Goal: Check status: Check status

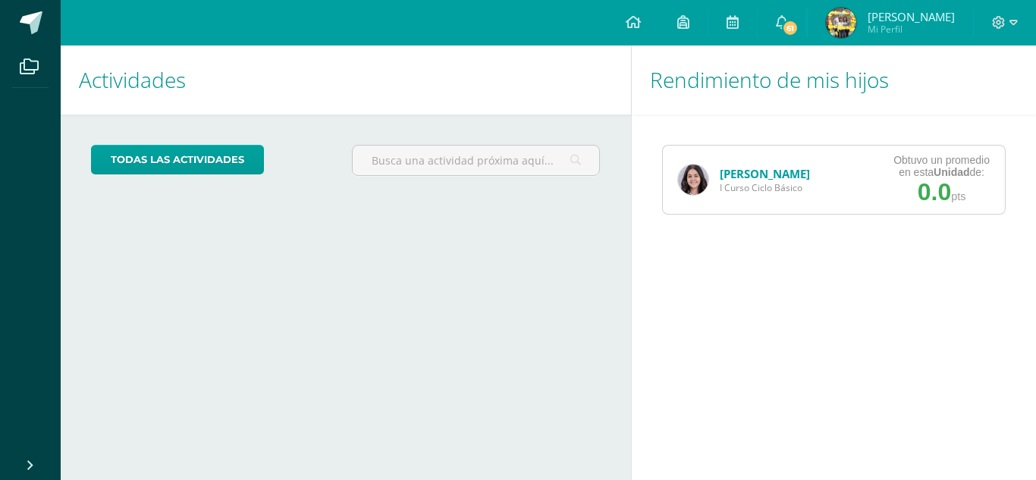
click at [702, 190] on img at bounding box center [693, 180] width 30 height 30
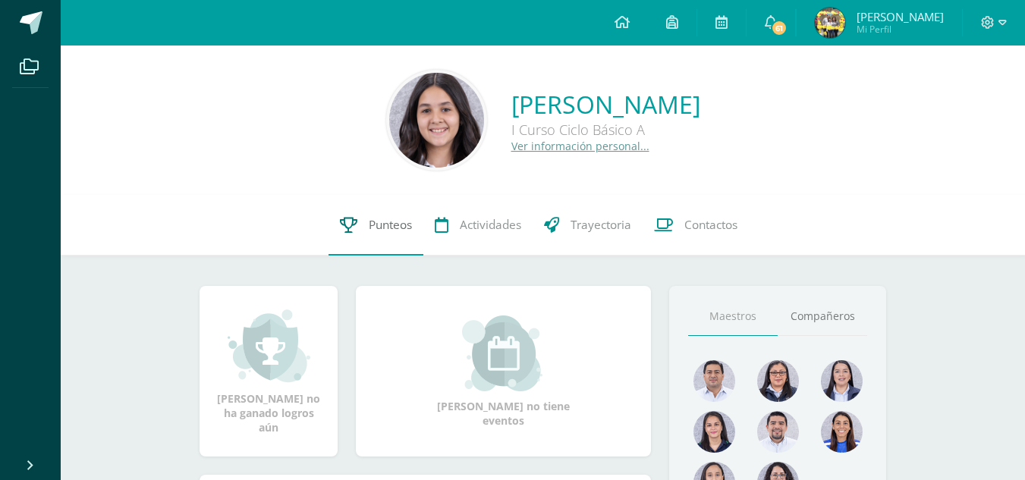
click at [381, 219] on span "Punteos" at bounding box center [390, 225] width 43 height 16
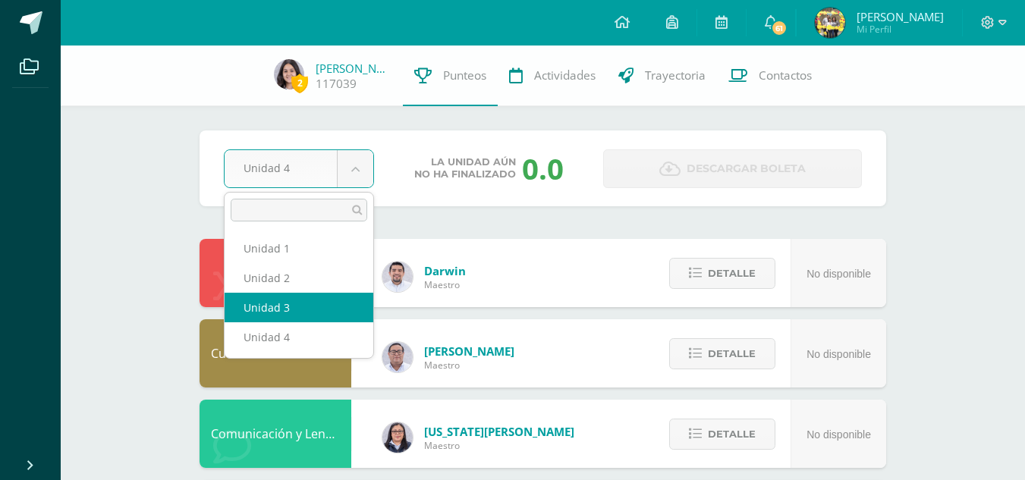
select select "Unidad 3"
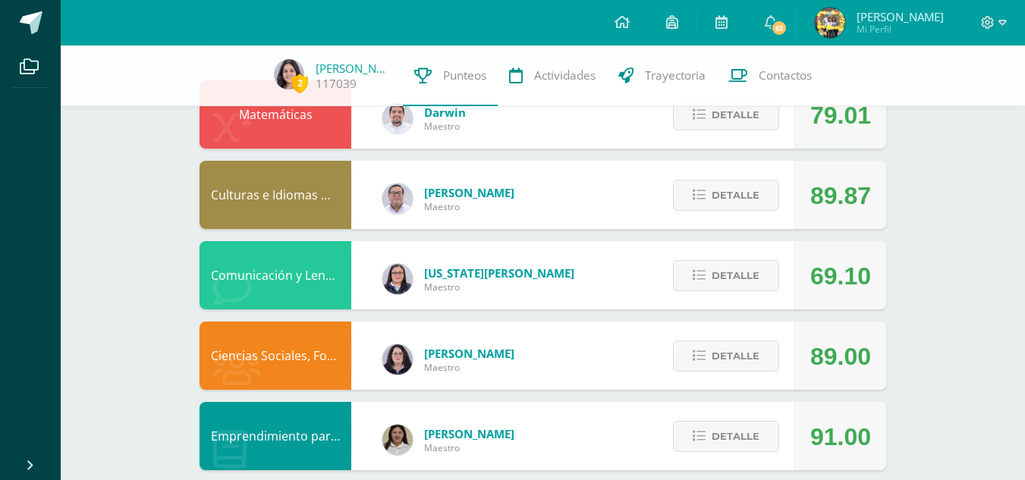
scroll to position [159, 0]
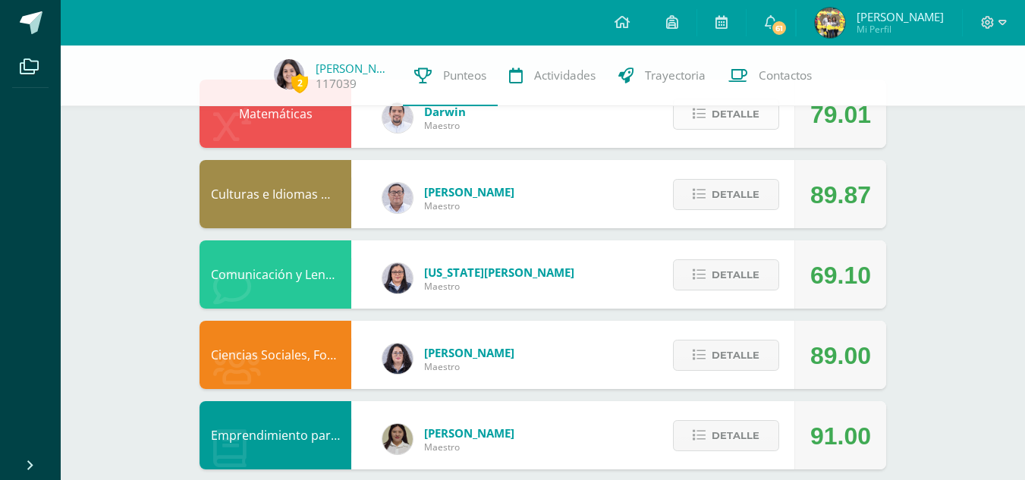
click at [734, 121] on span "Detalle" at bounding box center [735, 114] width 48 height 28
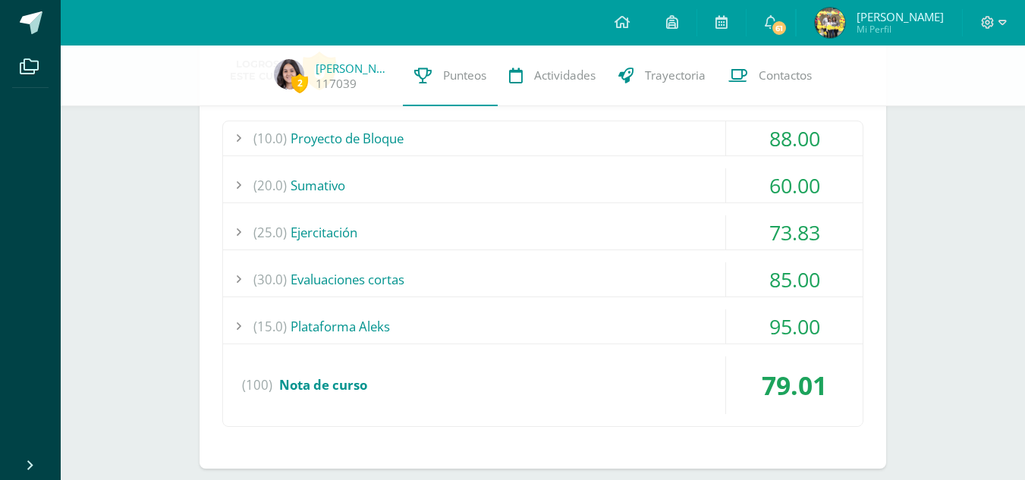
scroll to position [271, 0]
click at [510, 176] on div "(20.0) Sumativo" at bounding box center [542, 186] width 639 height 34
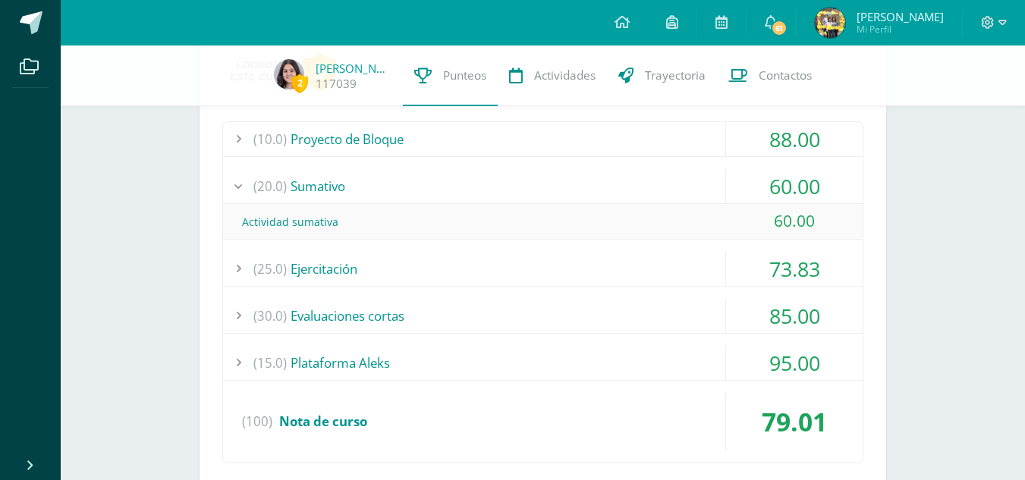
click at [510, 176] on div "(20.0) Sumativo" at bounding box center [542, 186] width 639 height 34
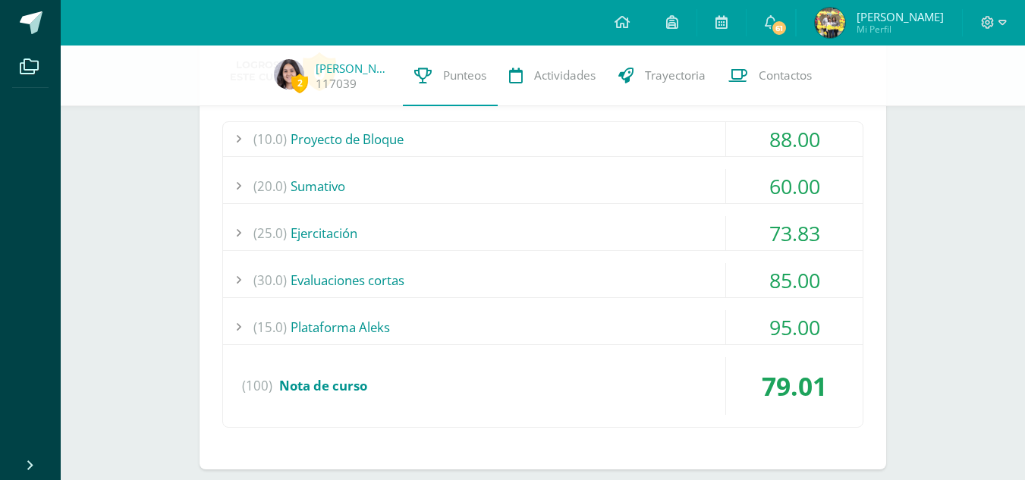
click at [463, 234] on div "(25.0) Ejercitación" at bounding box center [542, 233] width 639 height 34
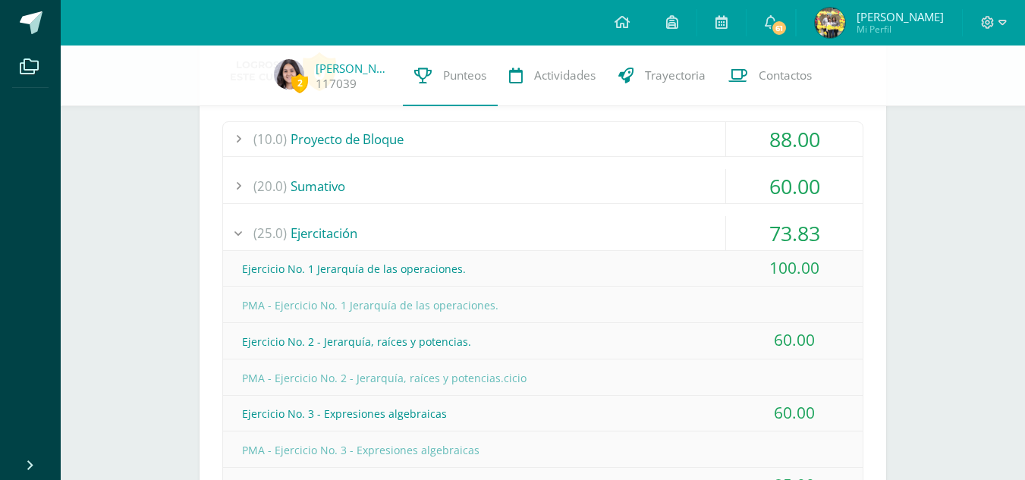
click at [463, 234] on div "(25.0) Ejercitación" at bounding box center [542, 233] width 639 height 34
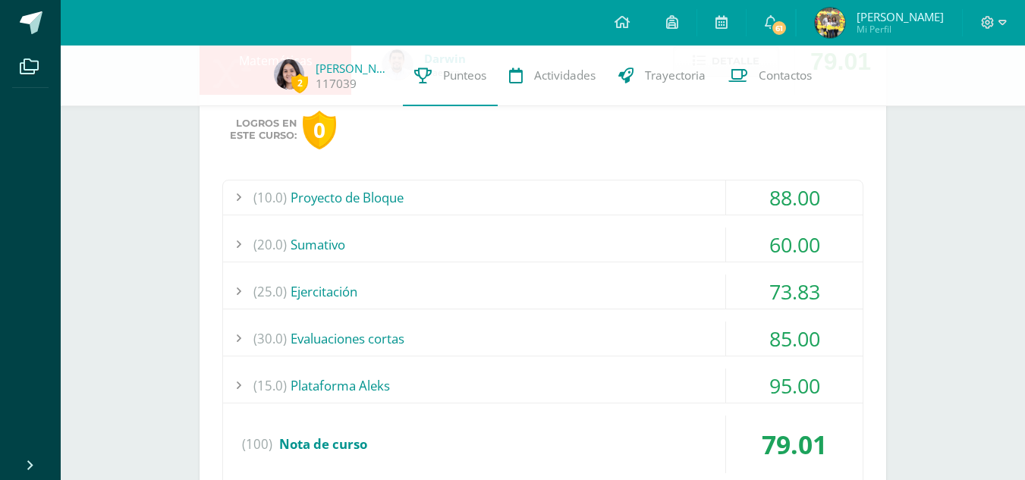
scroll to position [212, 0]
click at [416, 203] on div "(10.0) Proyecto de Bloque" at bounding box center [542, 198] width 639 height 34
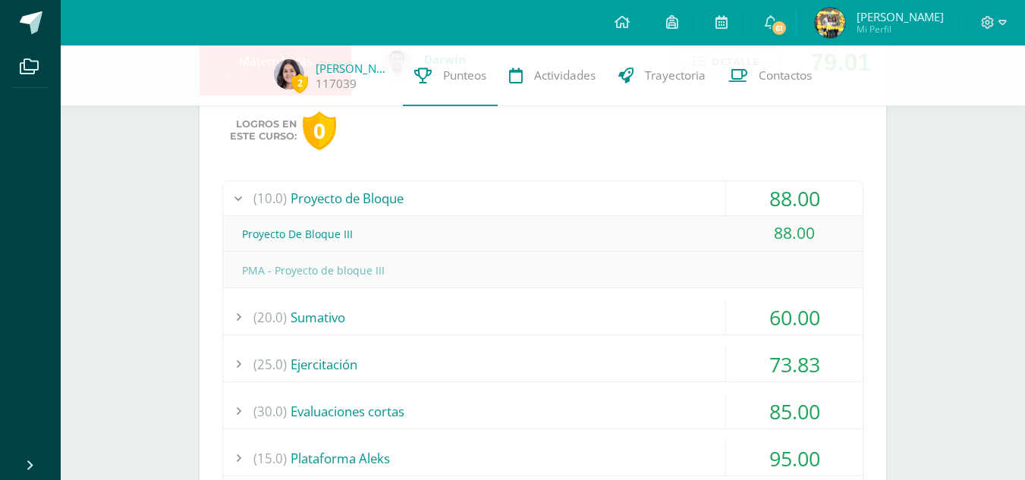
click at [416, 203] on div "(10.0) Proyecto de Bloque" at bounding box center [542, 198] width 639 height 34
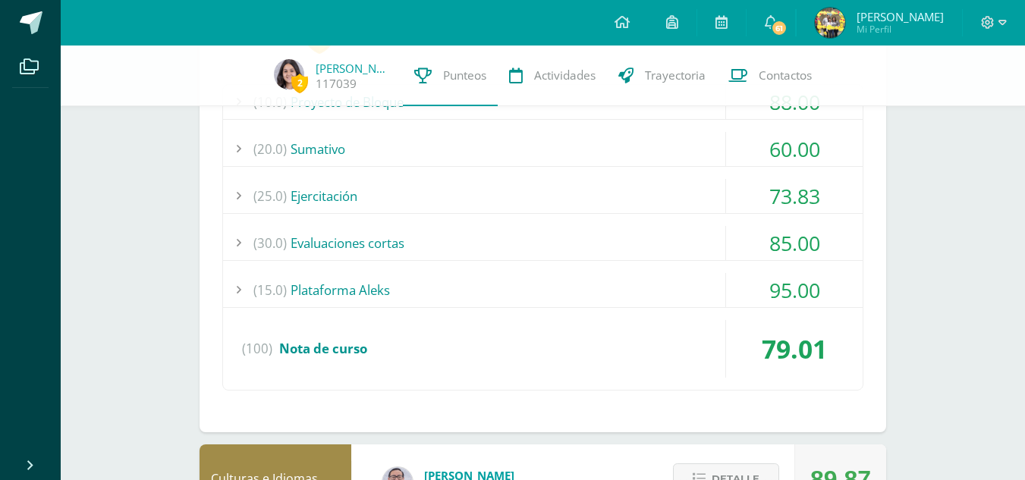
scroll to position [311, 0]
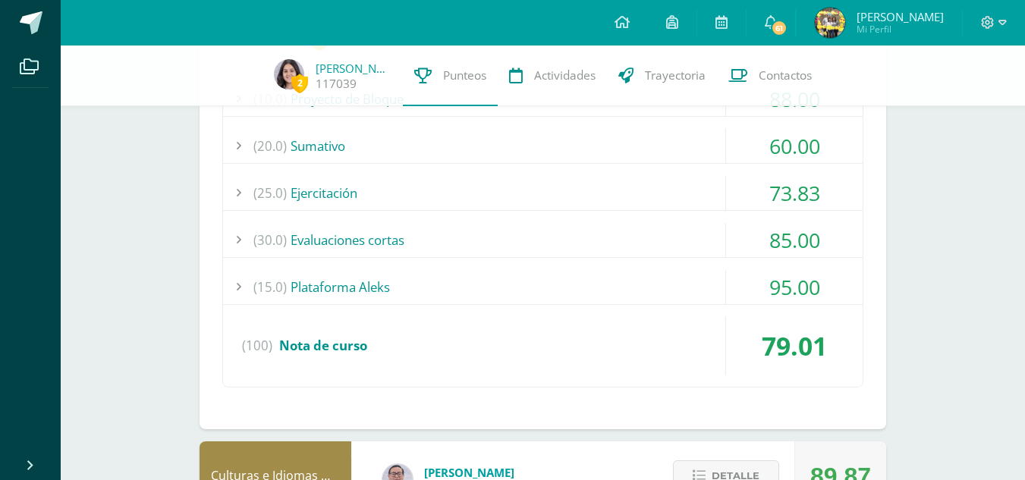
click at [627, 283] on div "(15.0) Plataforma Aleks" at bounding box center [542, 287] width 639 height 34
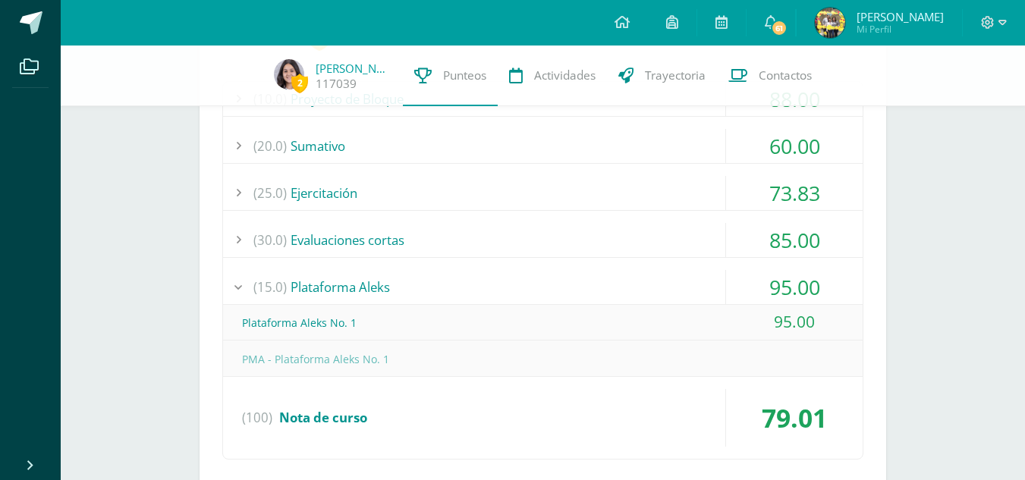
click at [627, 283] on div "(15.0) Plataforma Aleks" at bounding box center [542, 287] width 639 height 34
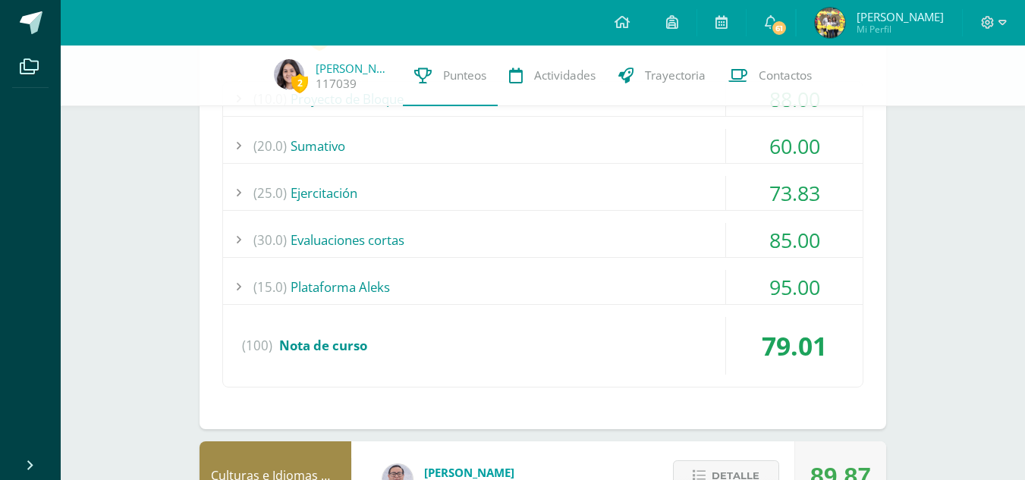
click at [602, 241] on div "(30.0) Evaluaciones cortas" at bounding box center [542, 240] width 639 height 34
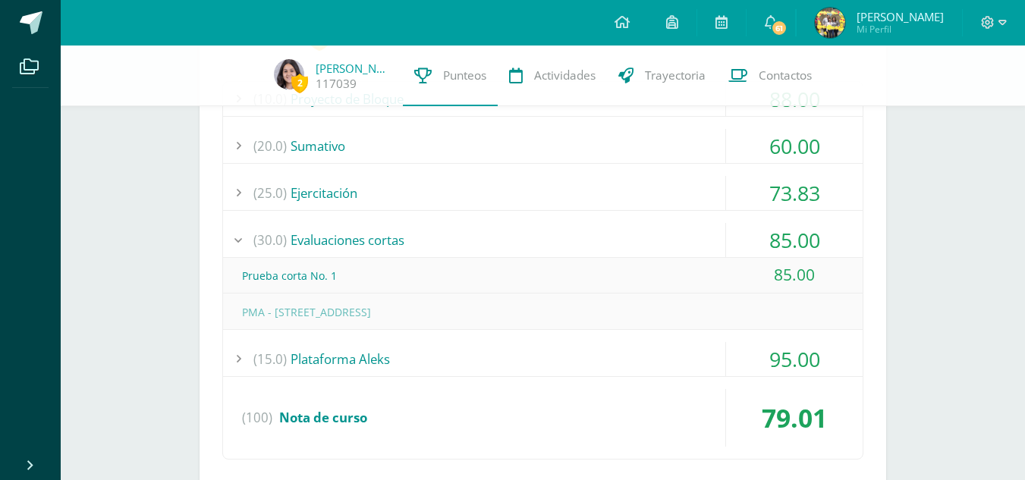
drag, startPoint x: 602, startPoint y: 241, endPoint x: 529, endPoint y: 231, distance: 73.6
click at [529, 231] on div "(30.0) Evaluaciones cortas" at bounding box center [542, 240] width 639 height 34
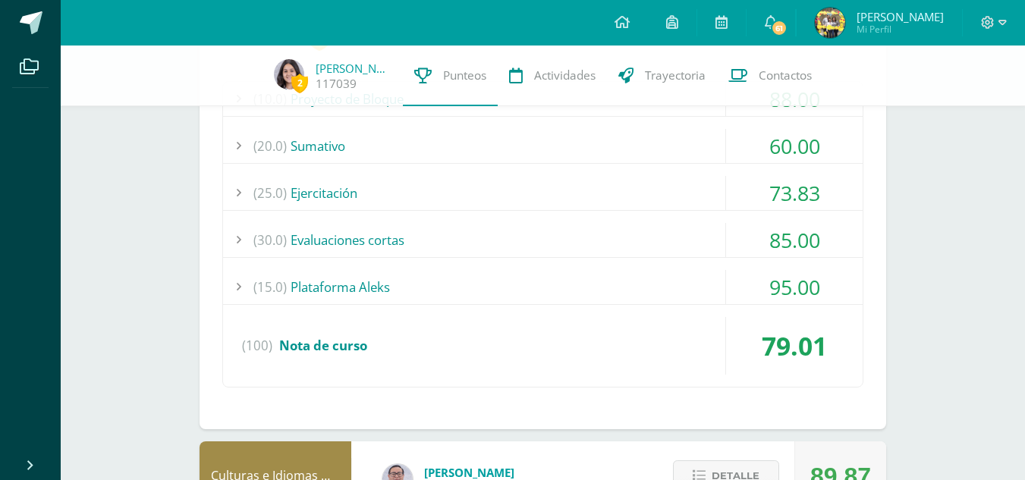
click at [520, 191] on div "(25.0) Ejercitación" at bounding box center [542, 193] width 639 height 34
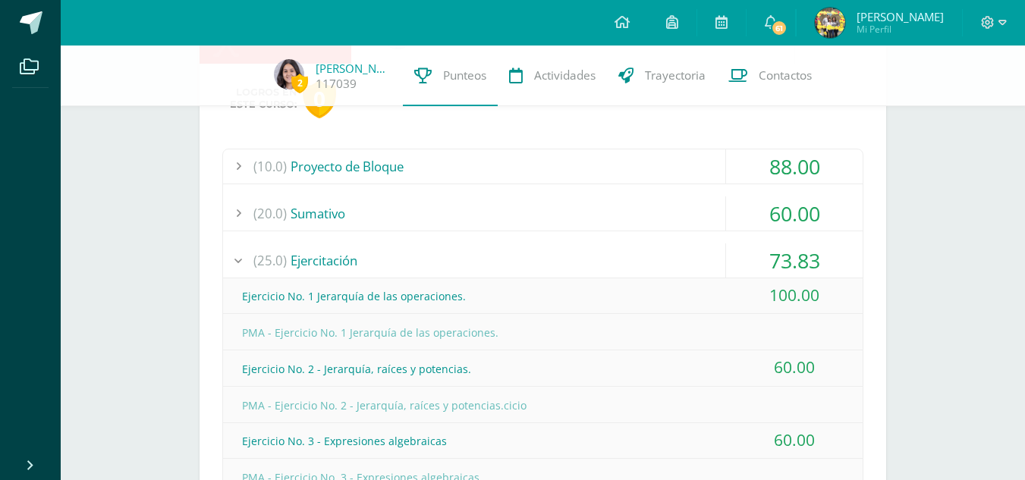
scroll to position [98, 0]
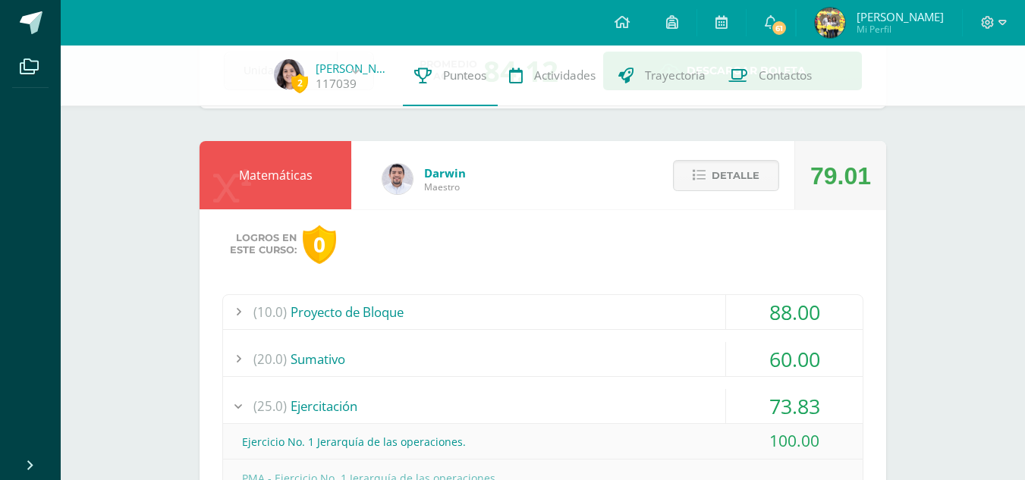
click at [416, 410] on div "(25.0) Ejercitación" at bounding box center [542, 406] width 639 height 34
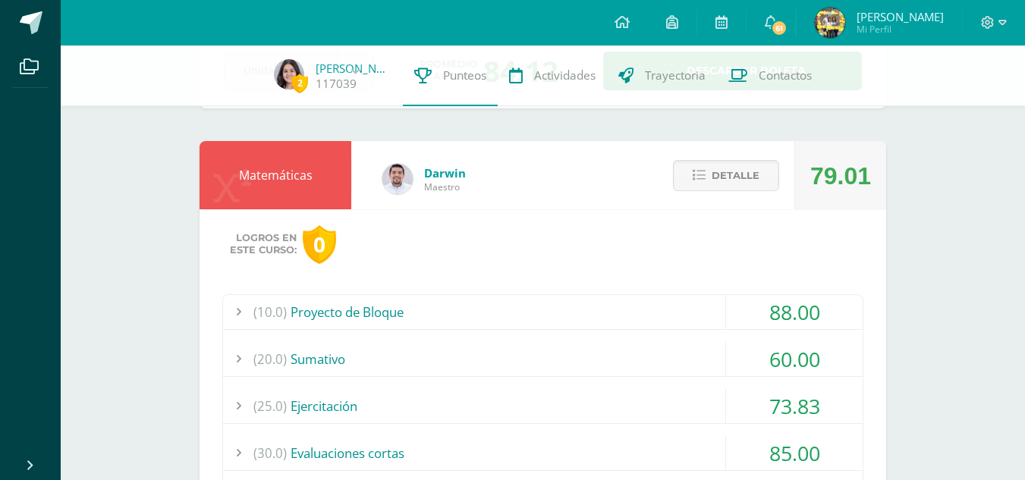
click at [537, 343] on div "(20.0) Sumativo" at bounding box center [542, 359] width 639 height 34
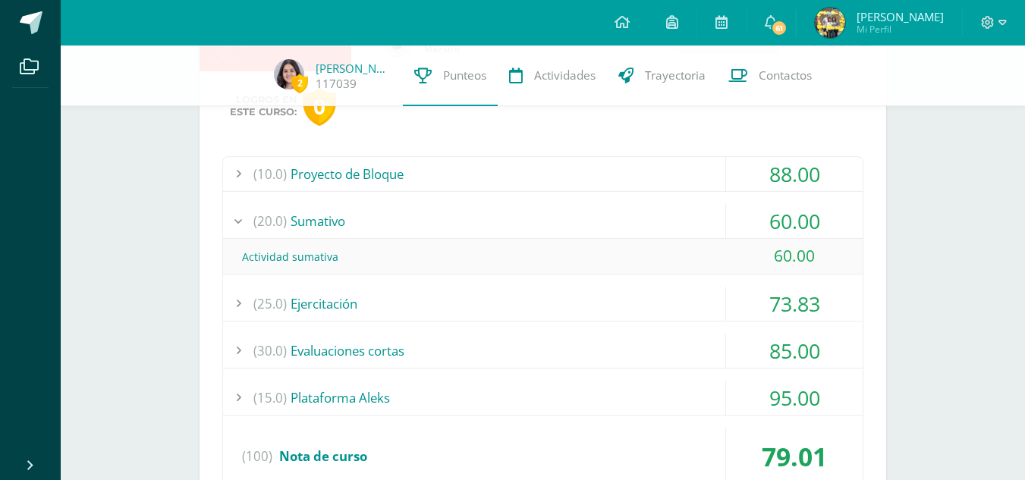
scroll to position [237, 0]
click at [427, 213] on div "(20.0) Sumativo" at bounding box center [542, 220] width 639 height 34
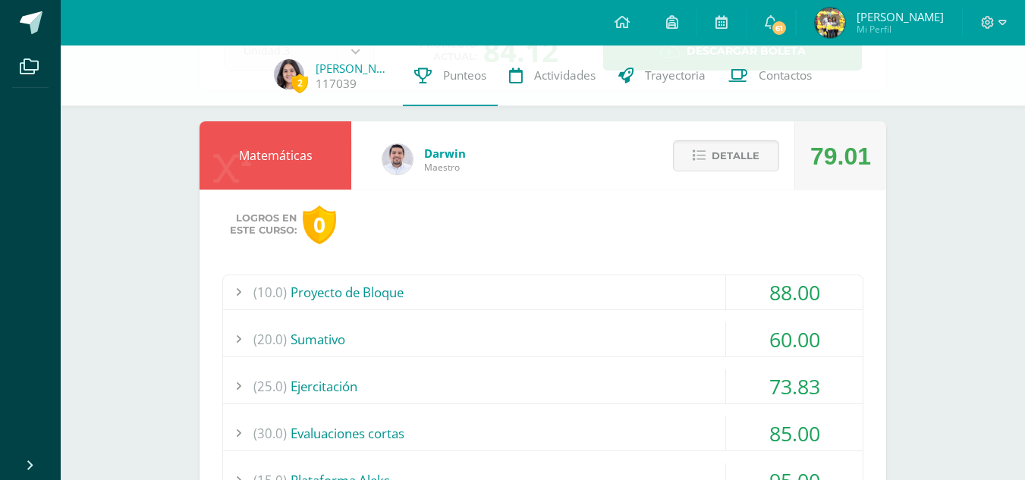
scroll to position [117, 0]
click at [483, 291] on div "(10.0) Proyecto de Bloque" at bounding box center [542, 293] width 639 height 34
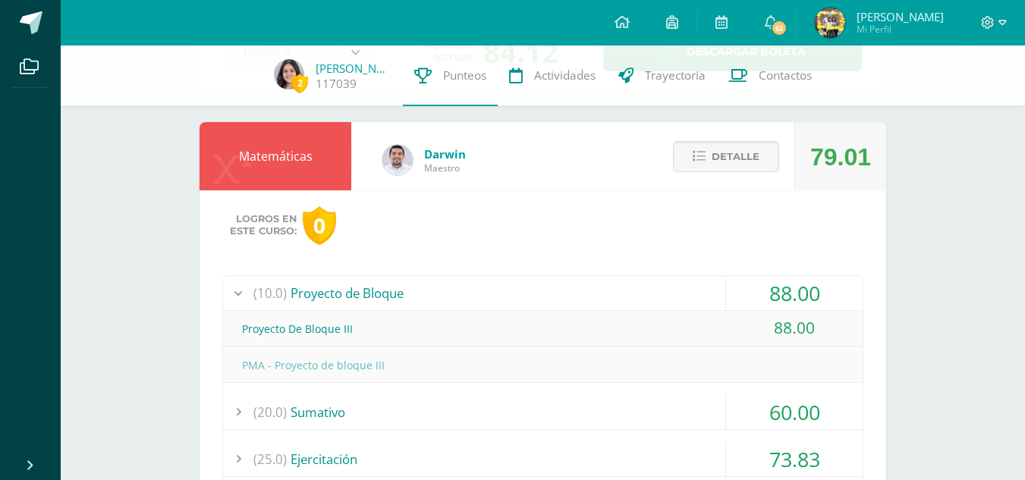
click at [483, 291] on div "(10.0) Proyecto de Bloque" at bounding box center [542, 293] width 639 height 34
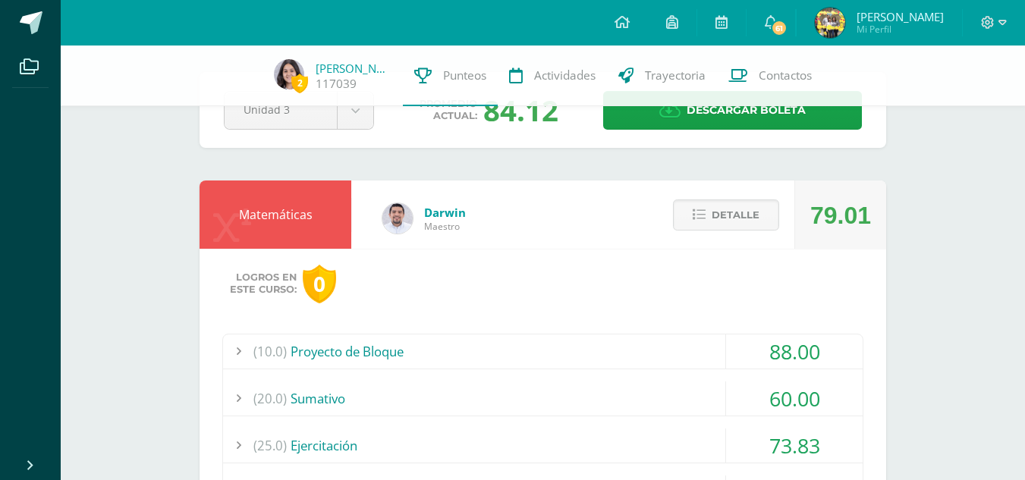
scroll to position [52, 0]
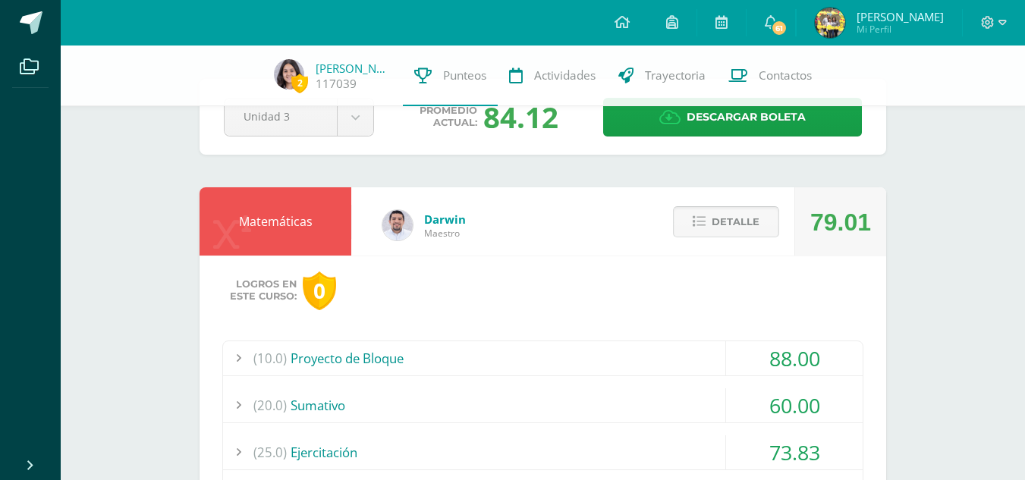
click at [705, 218] on icon at bounding box center [699, 221] width 13 height 13
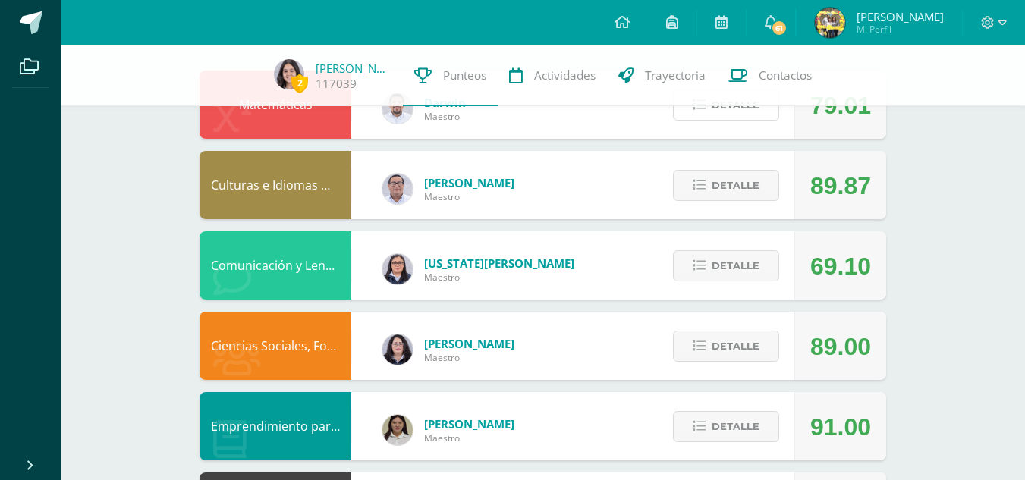
scroll to position [170, 0]
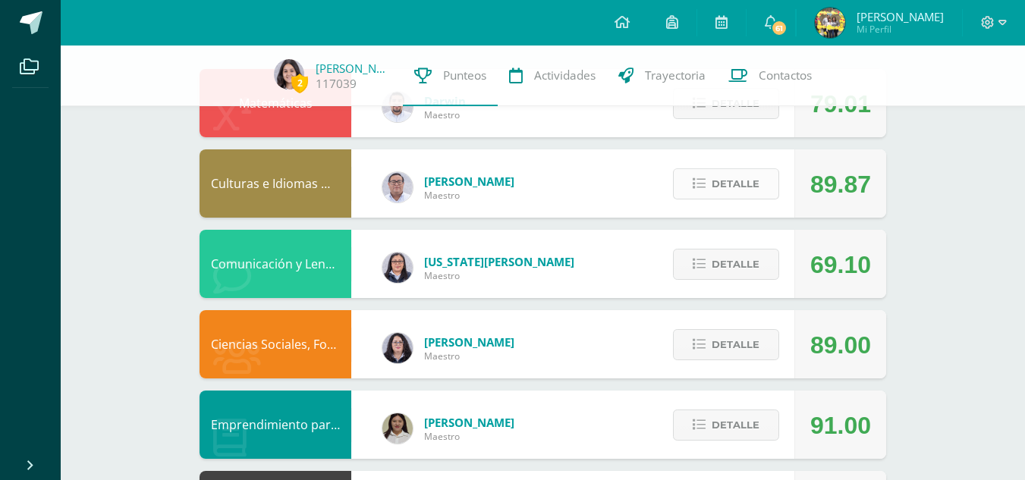
click at [732, 190] on span "Detalle" at bounding box center [735, 184] width 48 height 28
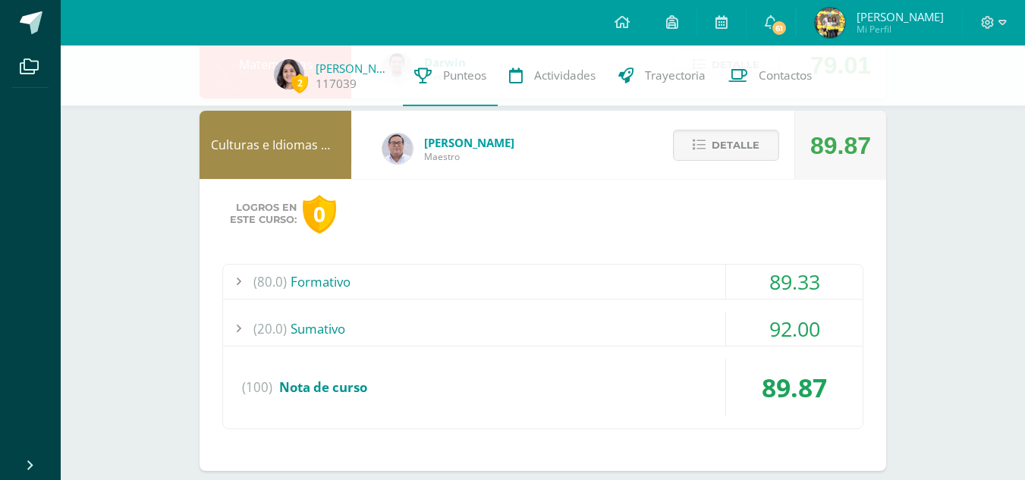
scroll to position [209, 0]
click at [735, 144] on span "Detalle" at bounding box center [735, 144] width 48 height 28
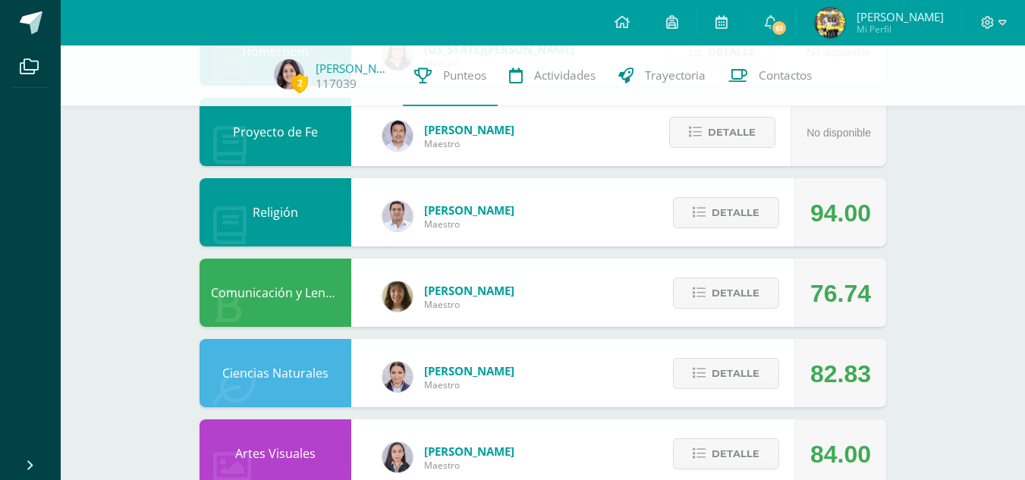
scroll to position [983, 0]
